Goal: Task Accomplishment & Management: Manage account settings

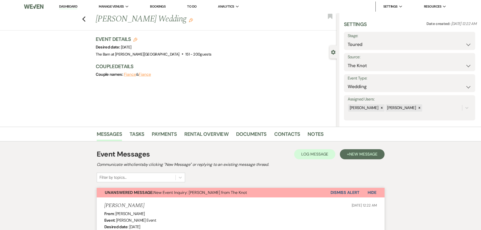
click at [68, 5] on link "Dashboard" at bounding box center [68, 6] width 18 height 5
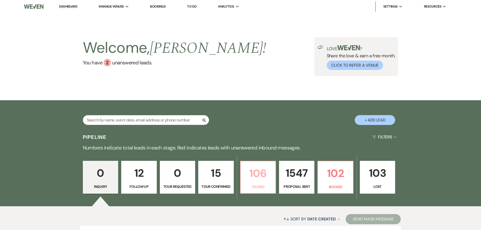
click at [269, 182] on p "106" at bounding box center [257, 173] width 29 height 17
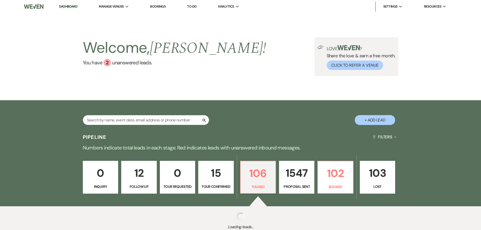
select select "5"
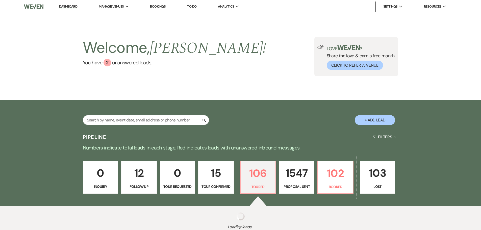
select select "5"
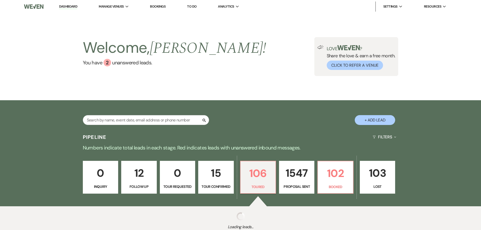
select select "5"
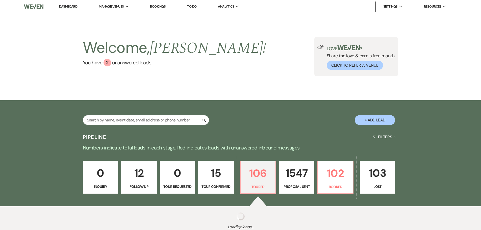
select select "5"
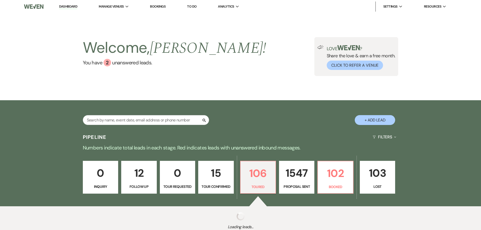
select select "5"
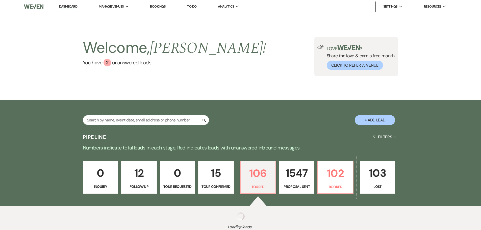
select select "5"
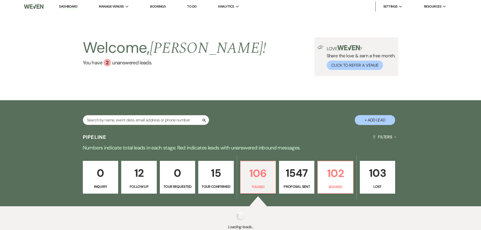
select select "5"
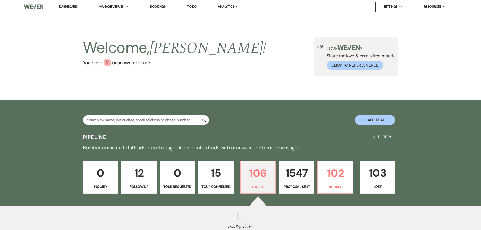
select select "5"
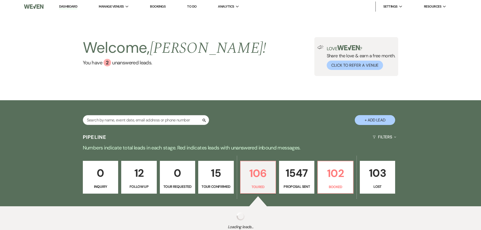
select select "5"
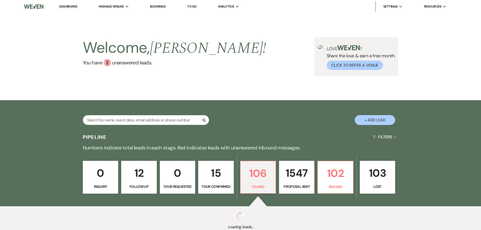
select select "5"
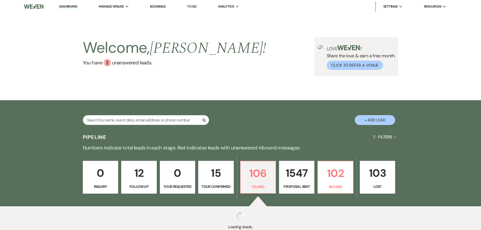
select select "5"
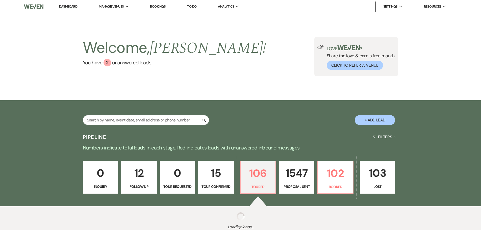
select select "5"
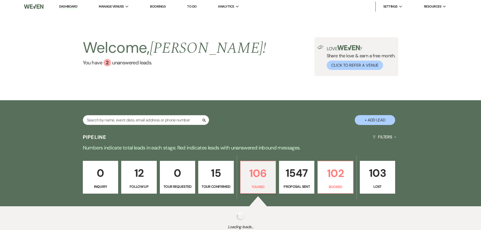
select select "5"
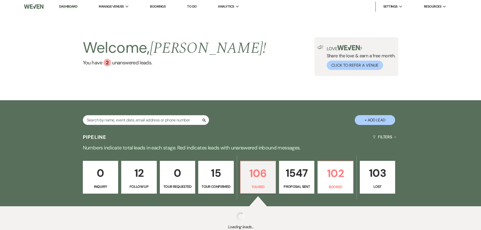
select select "5"
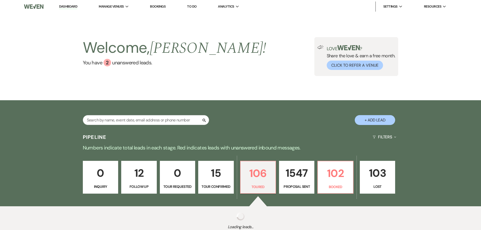
select select "5"
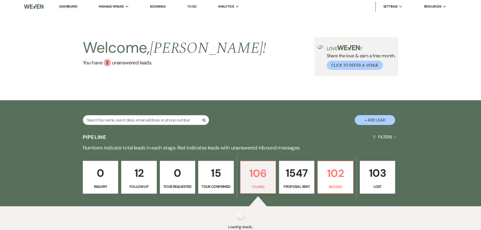
select select "5"
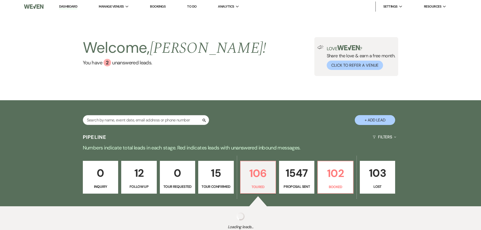
select select "5"
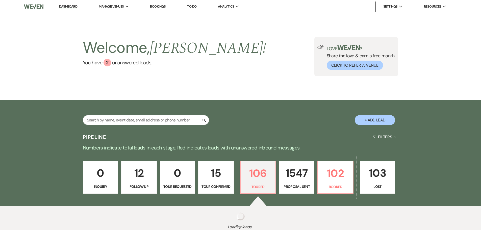
select select "5"
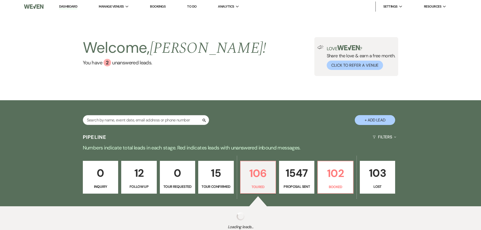
select select "5"
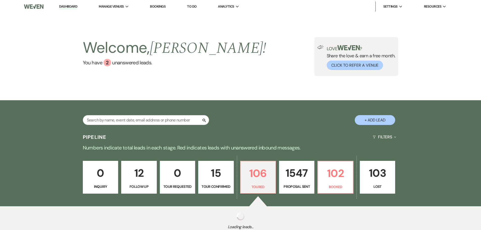
select select "5"
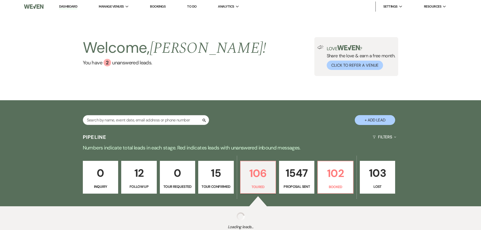
select select "5"
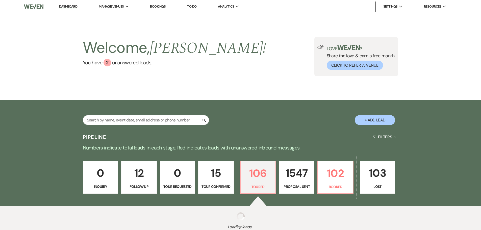
select select "5"
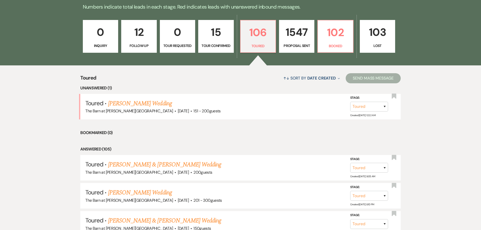
scroll to position [177, 0]
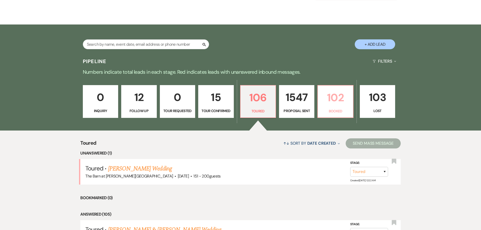
click at [328, 102] on p "102" at bounding box center [335, 97] width 29 height 17
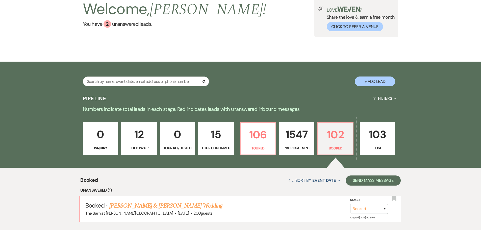
scroll to position [76, 0]
